Goal: Find specific page/section: Find specific page/section

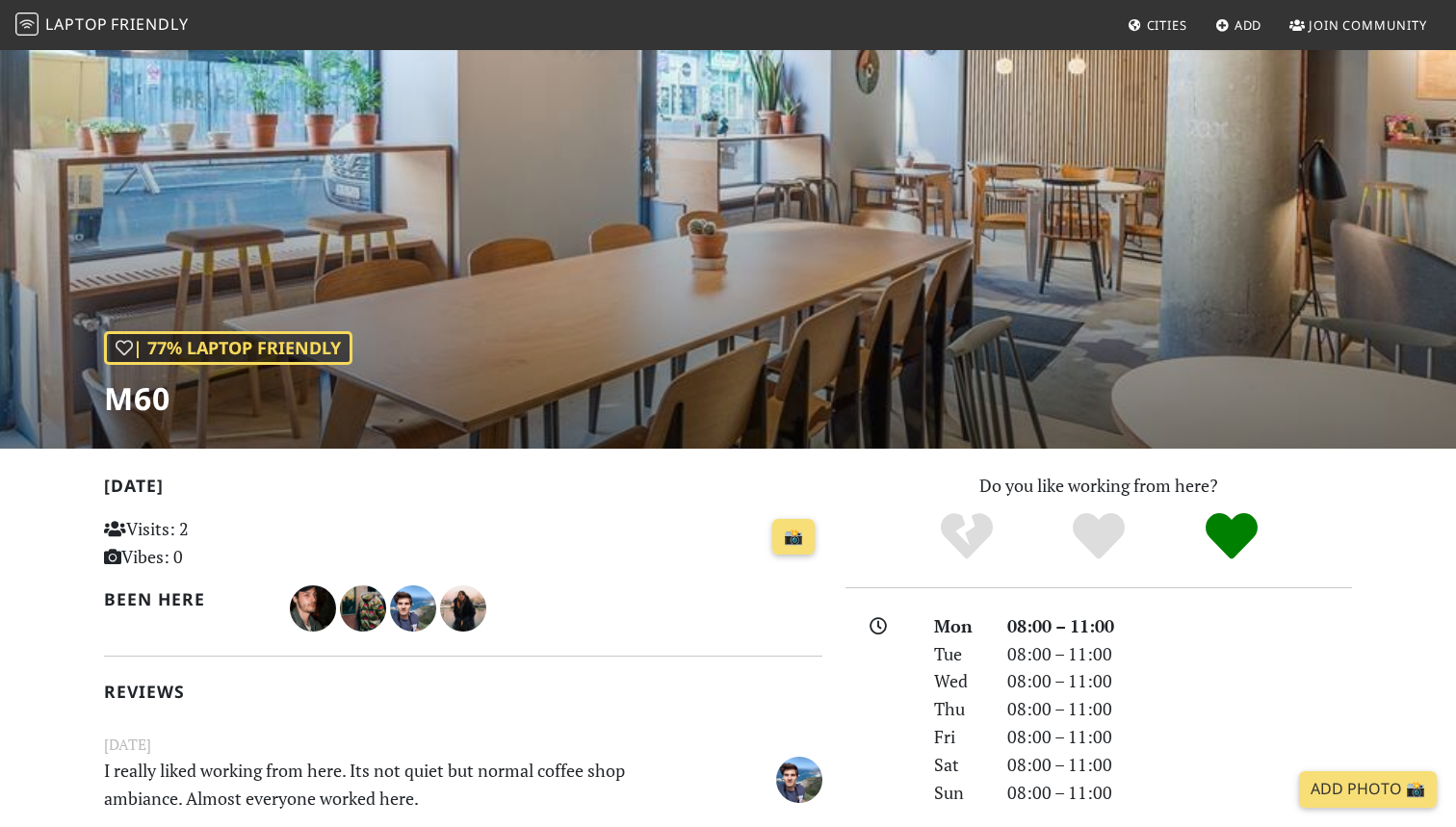
click at [112, 18] on span "Friendly" at bounding box center [149, 24] width 78 height 21
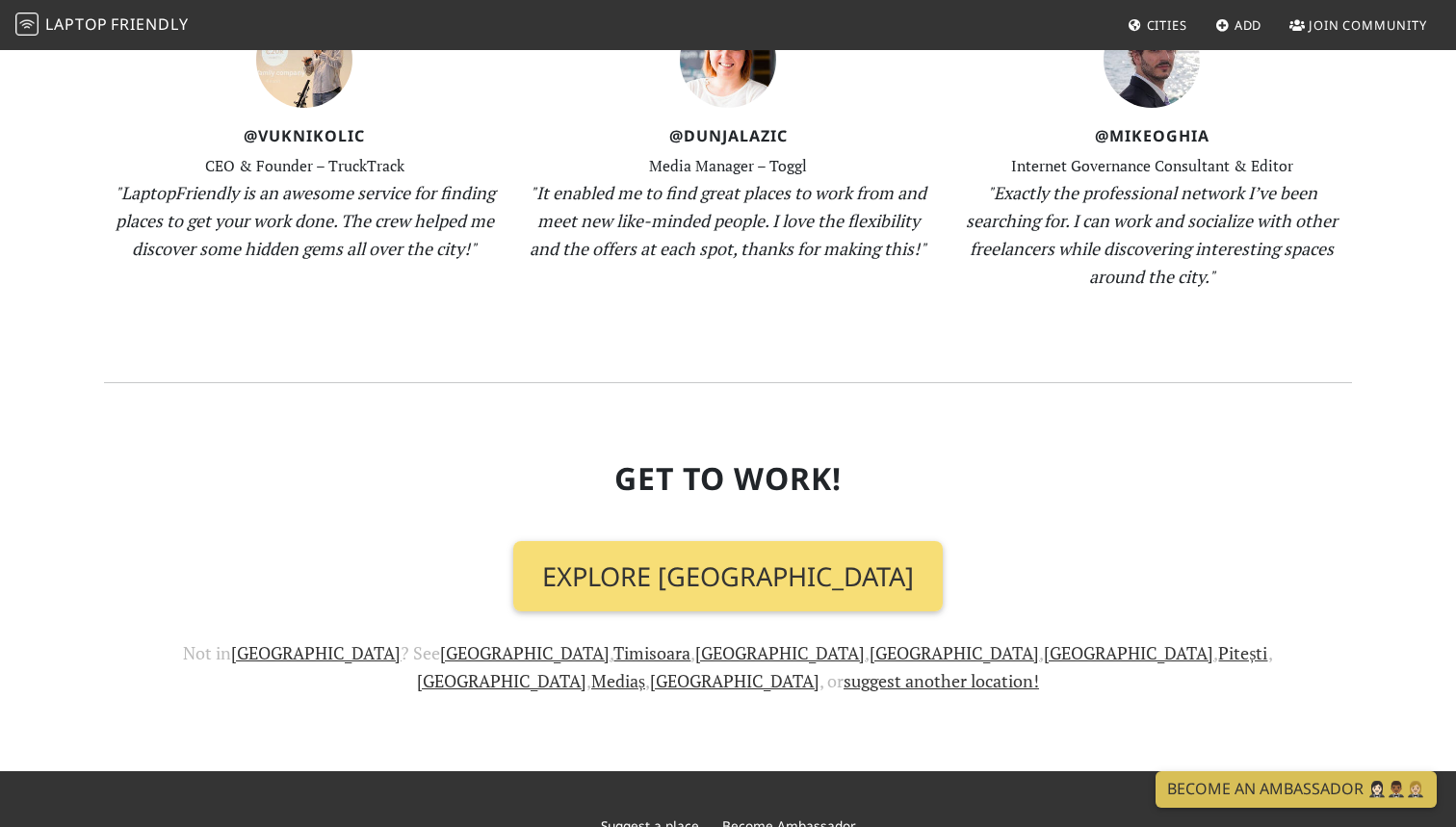
scroll to position [2001, 0]
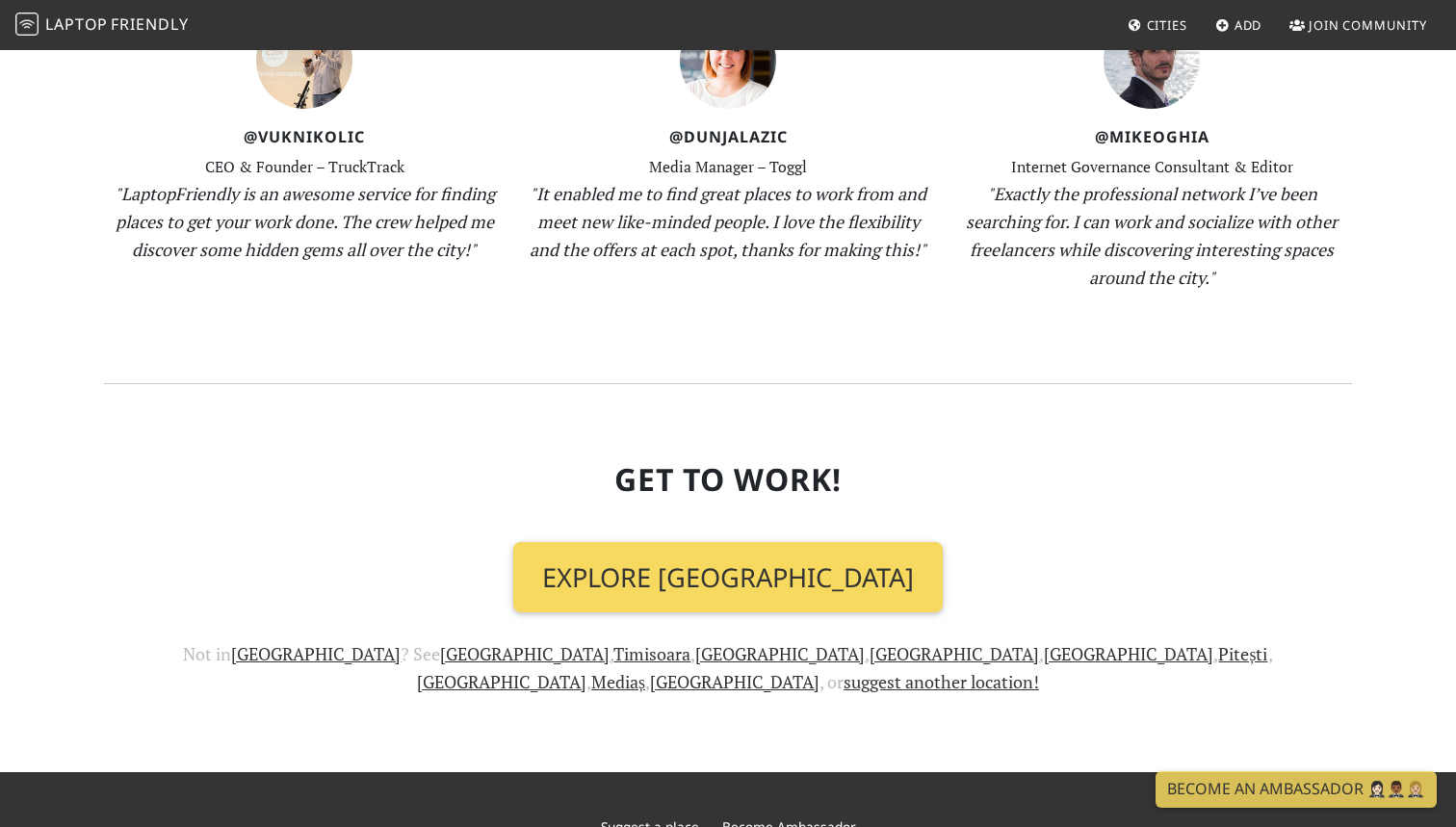
click at [750, 542] on link "Explore [GEOGRAPHIC_DATA]" at bounding box center [728, 578] width 429 height 72
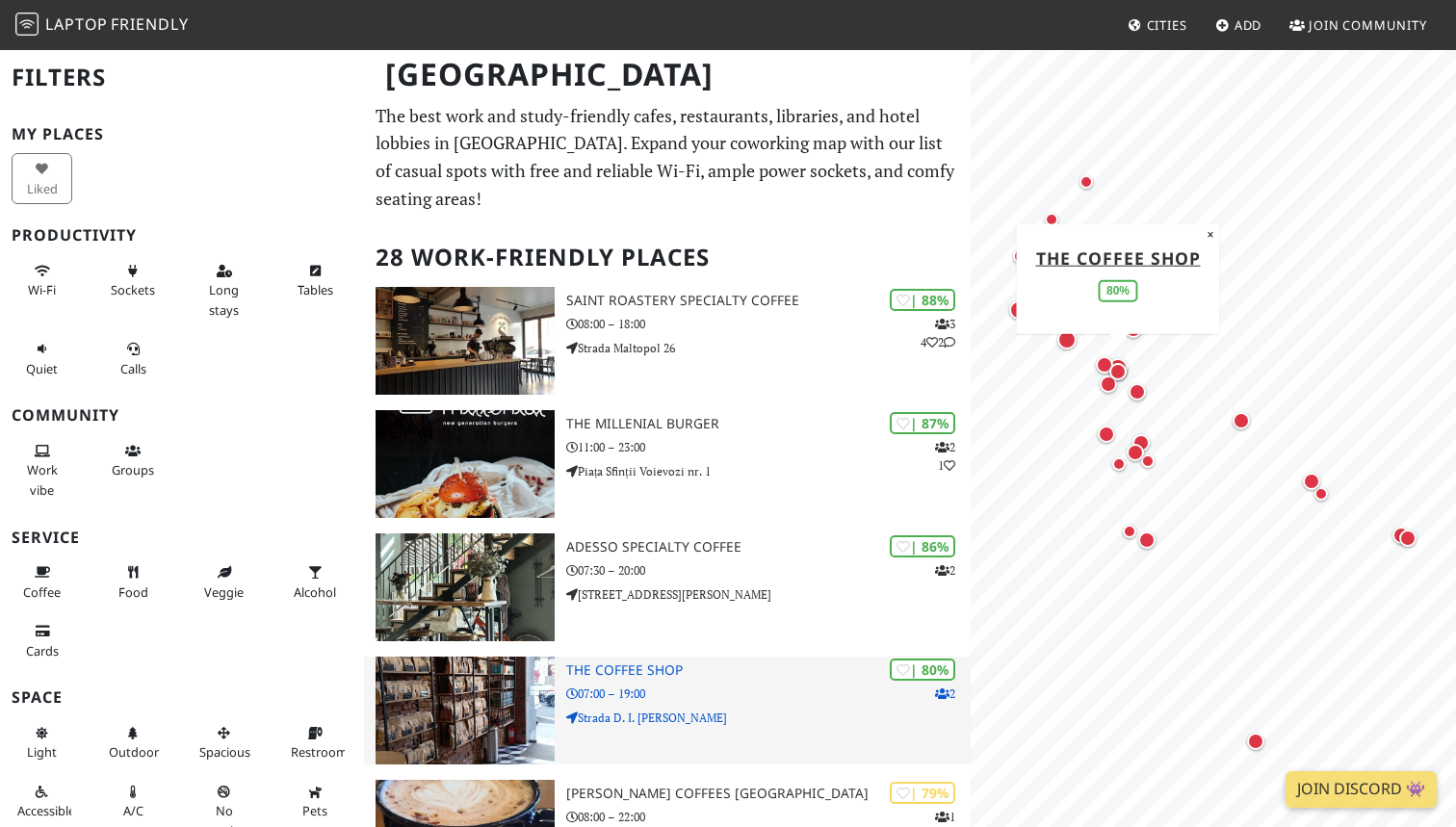
click at [879, 726] on div "| 80% 2 The Coffee Shop 07:00 – 19:00 Strada D. I. Mendeleev" at bounding box center [768, 711] width 404 height 108
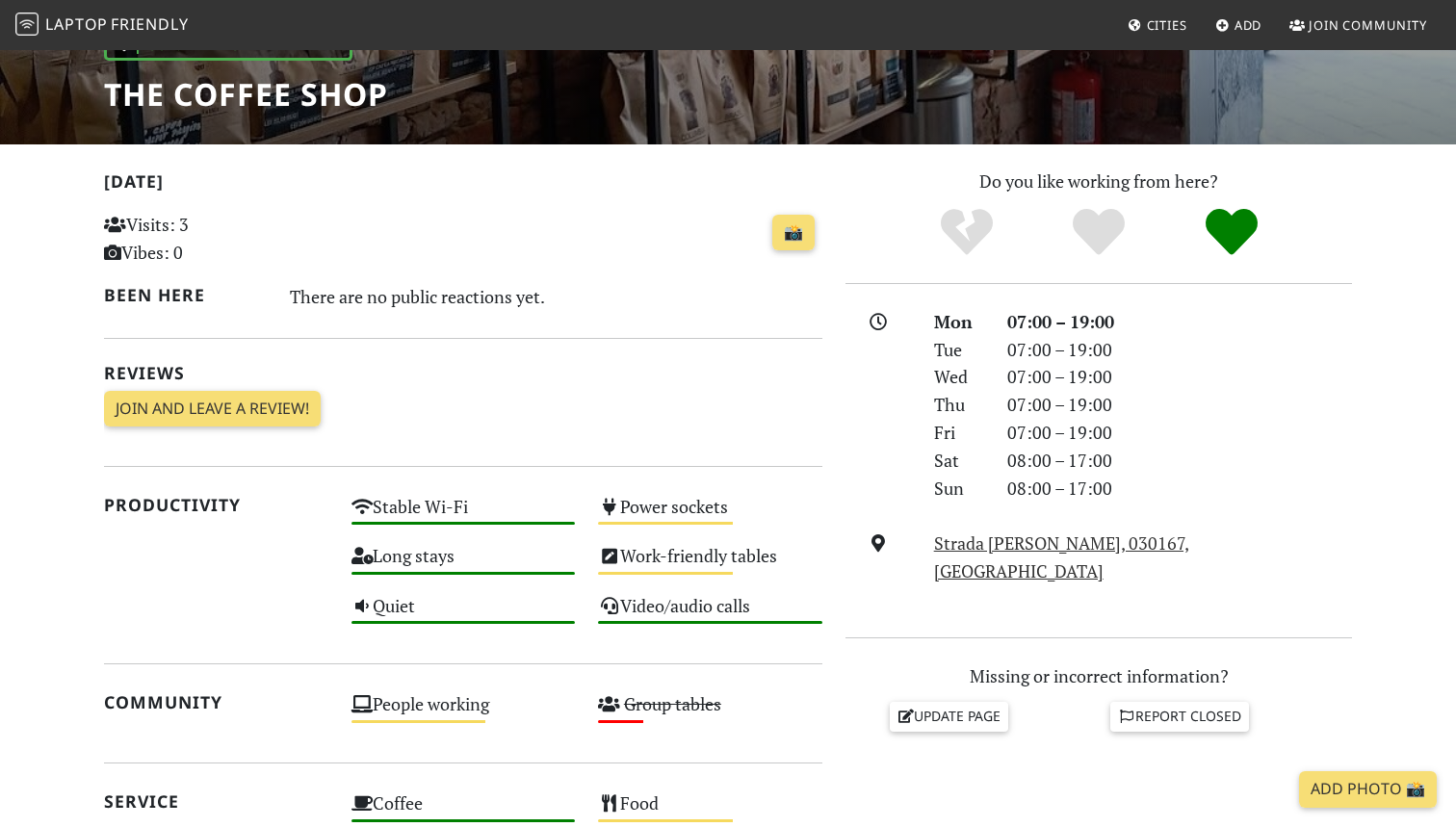
scroll to position [312, 0]
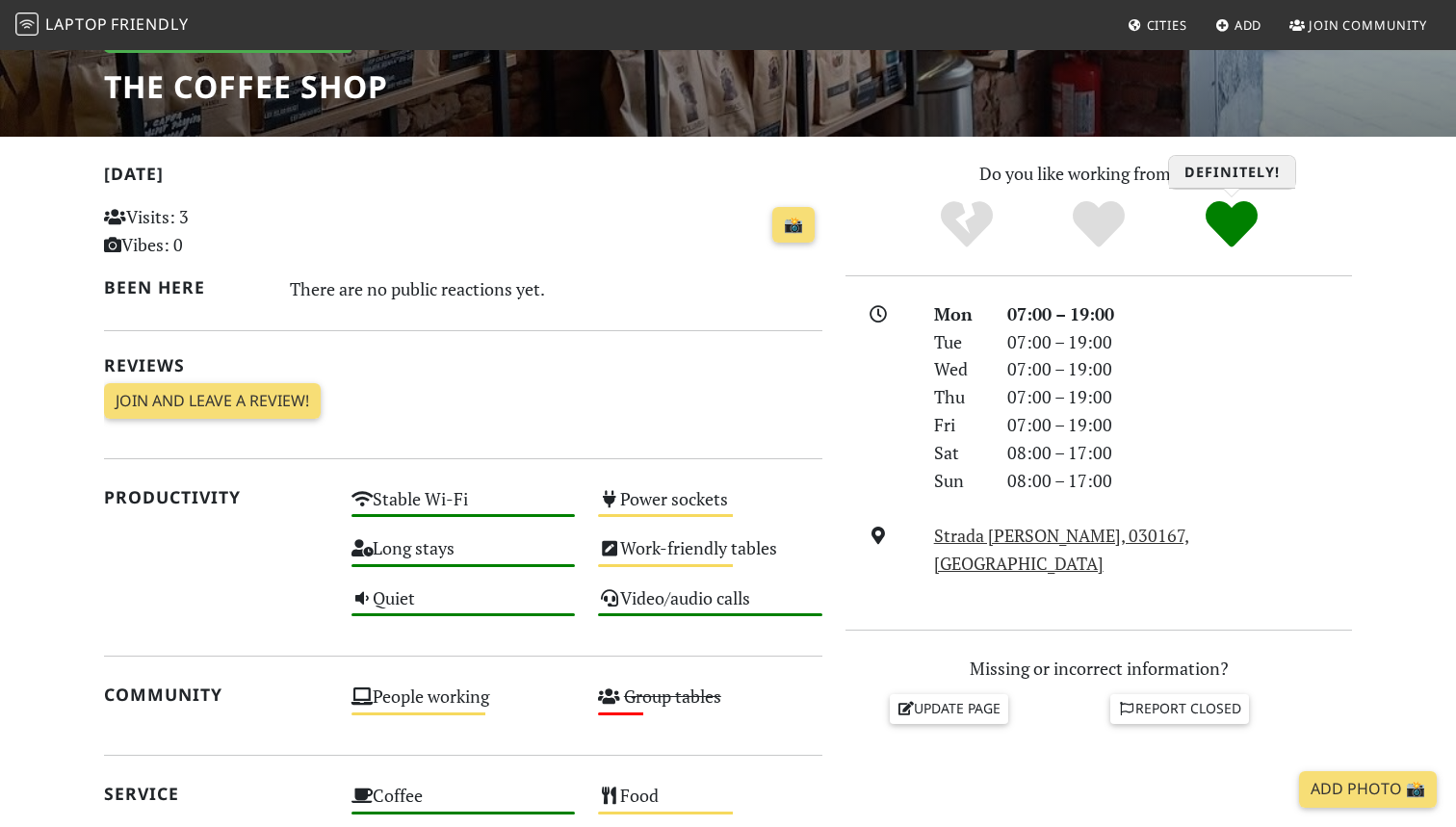
click at [1230, 221] on icon "Definitely!" at bounding box center [1231, 225] width 52 height 52
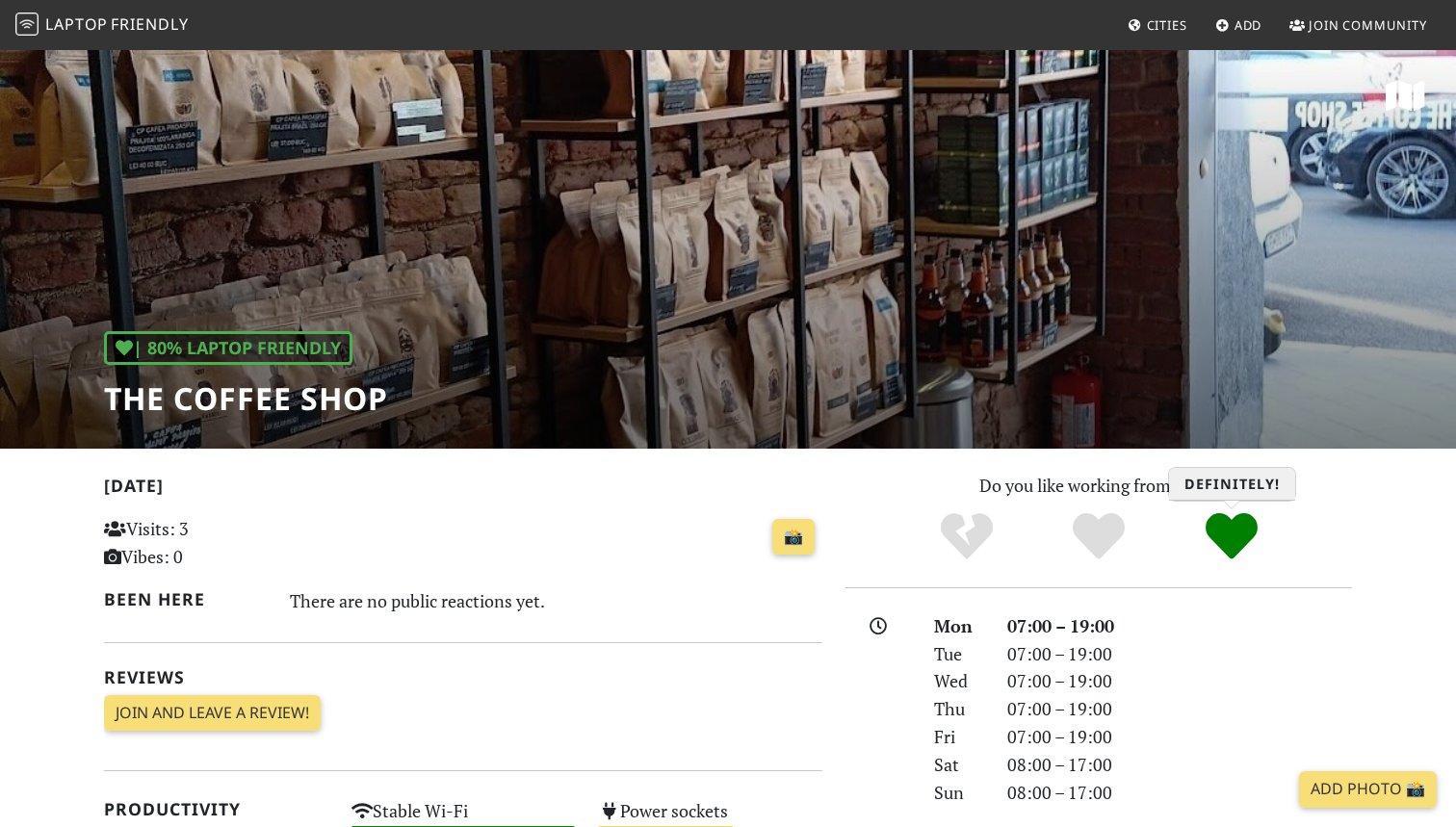
scroll to position [0, 0]
click at [134, 551] on p "Visits: 3 Vibes: 0" at bounding box center [217, 543] width 225 height 56
